Goal: Information Seeking & Learning: Learn about a topic

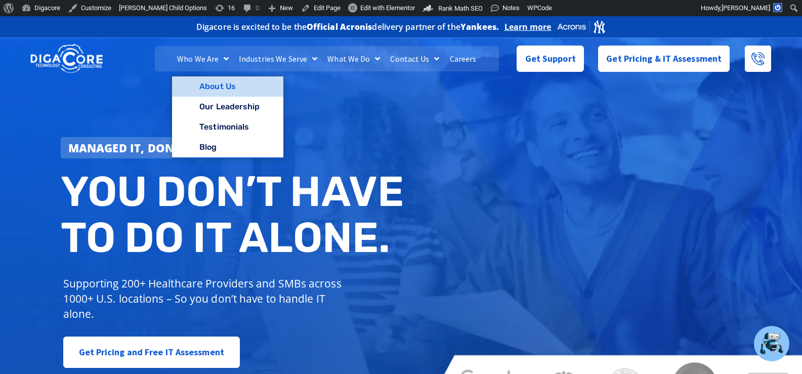
click at [212, 81] on link "About Us" at bounding box center [227, 86] width 111 height 20
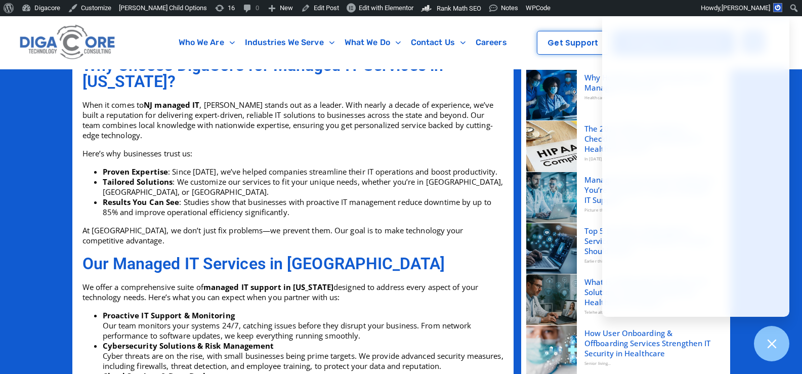
scroll to position [455, 0]
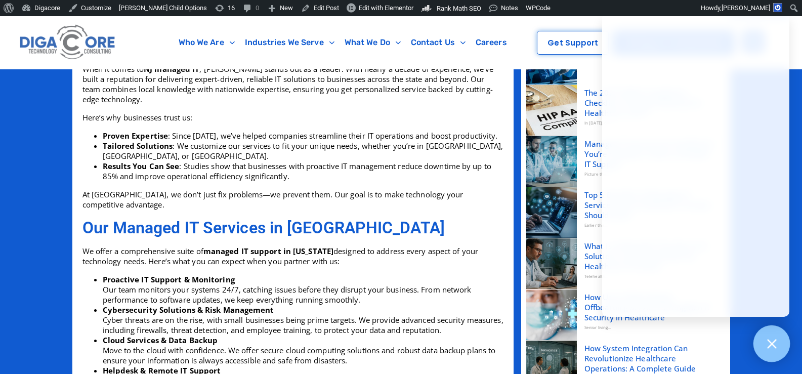
click at [785, 345] on div at bounding box center [771, 343] width 37 height 37
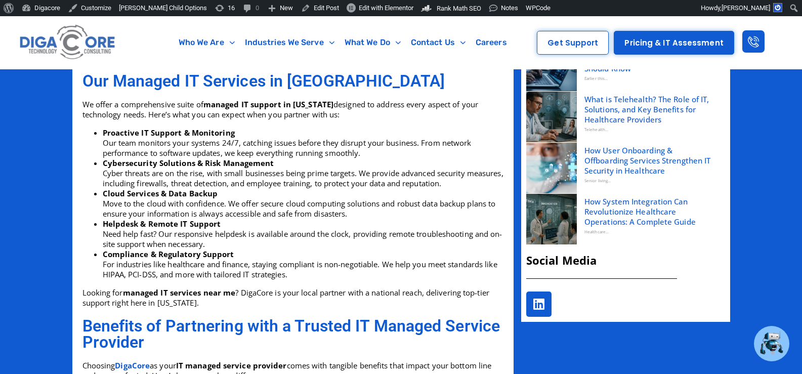
scroll to position [506, 0]
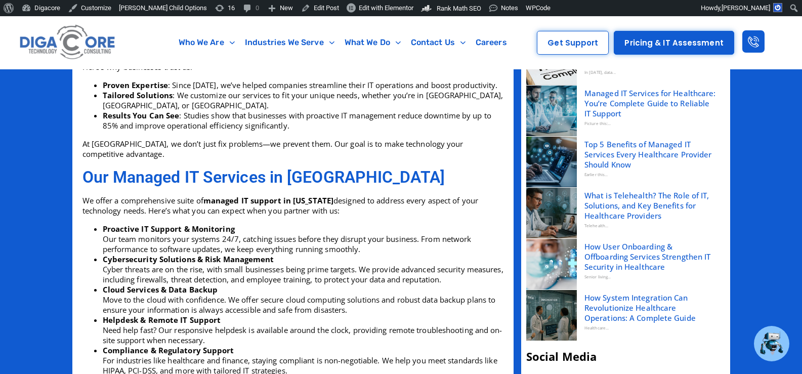
click at [184, 178] on h2 "Our Managed IT Services in NJ" at bounding box center [292, 177] width 421 height 16
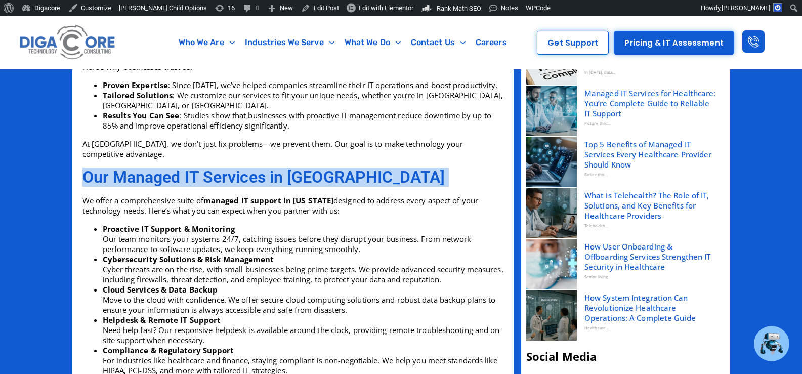
click at [184, 178] on h2 "Our Managed IT Services in NJ" at bounding box center [292, 177] width 421 height 16
copy div "Our Managed IT Services in NJ"
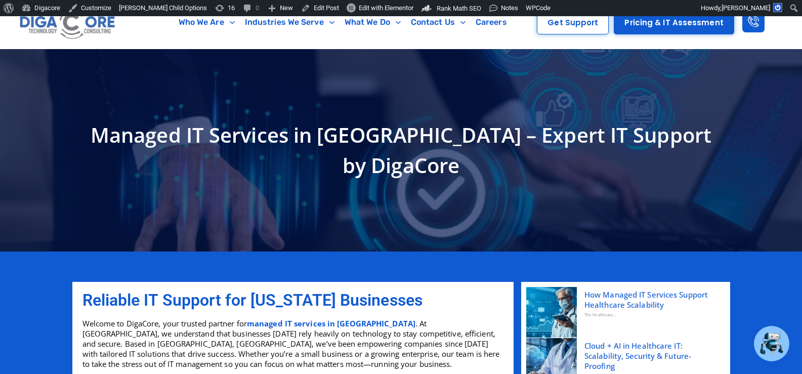
scroll to position [0, 0]
